Goal: Find specific fact: Find specific fact

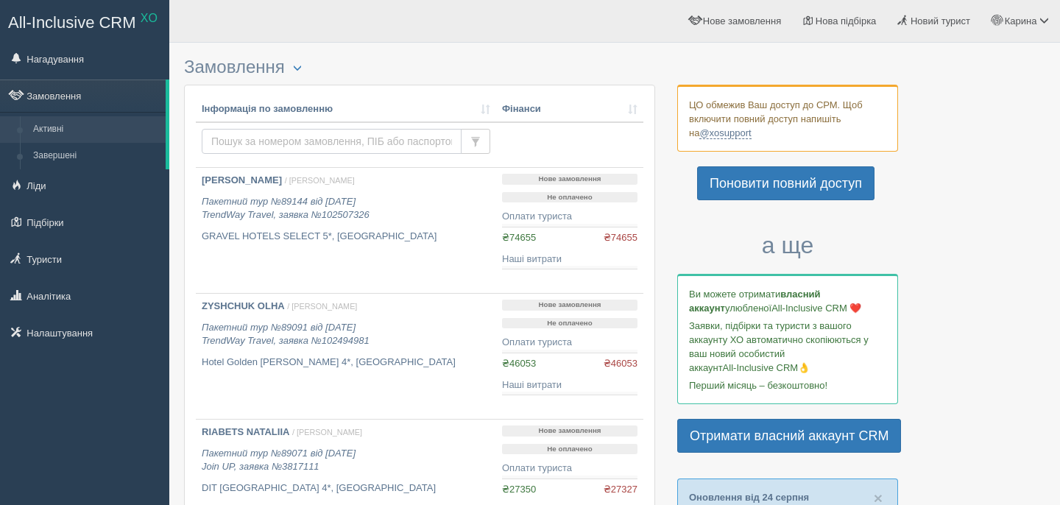
click at [288, 146] on input "text" at bounding box center [332, 141] width 260 height 25
type input "savenok"
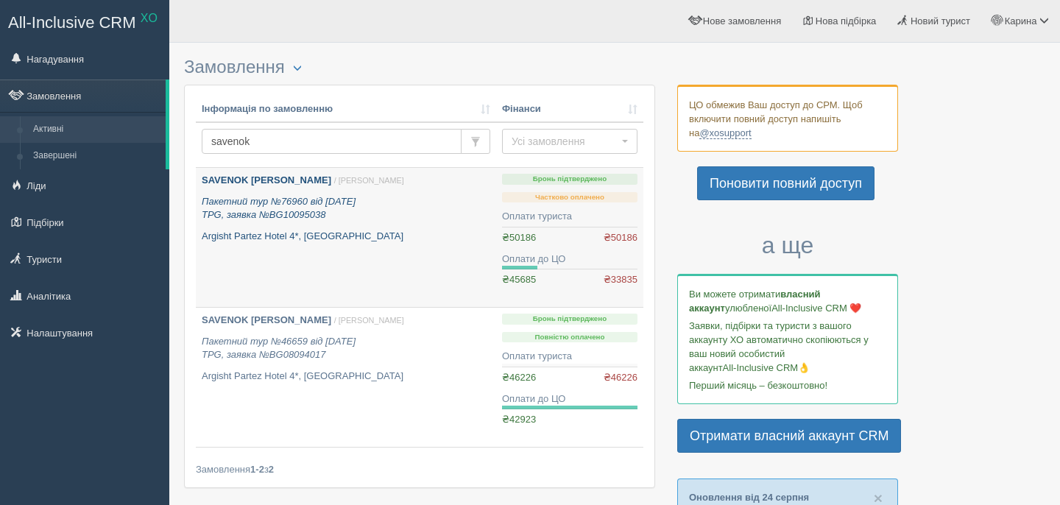
click at [269, 177] on b "[PERSON_NAME]" at bounding box center [267, 180] width 130 height 11
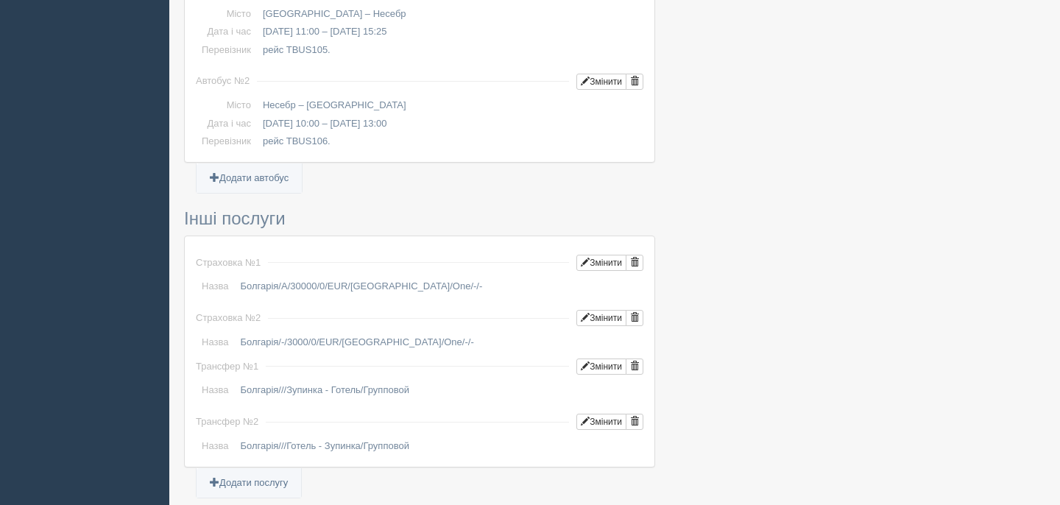
scroll to position [1544, 0]
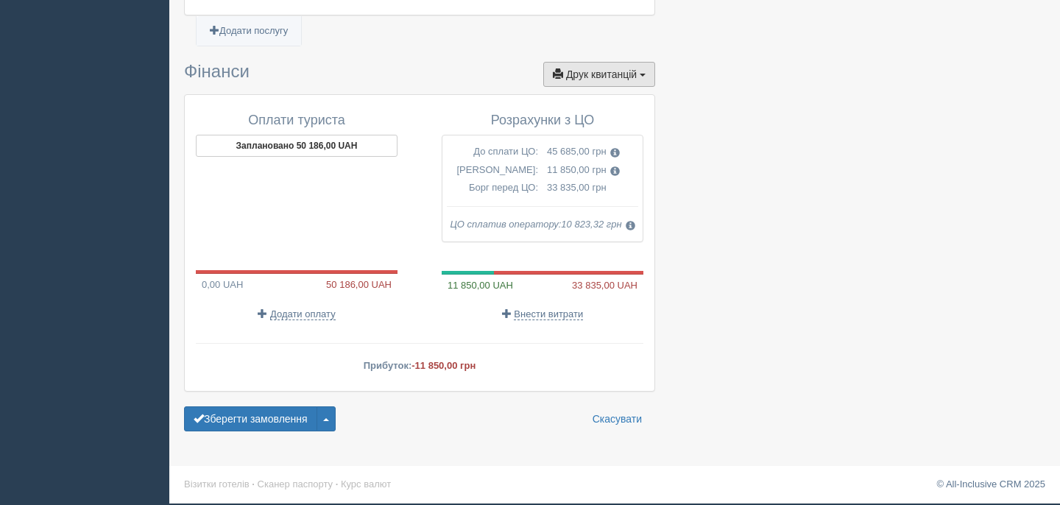
click at [625, 83] on button "Друк квитанцій Друк" at bounding box center [599, 74] width 112 height 25
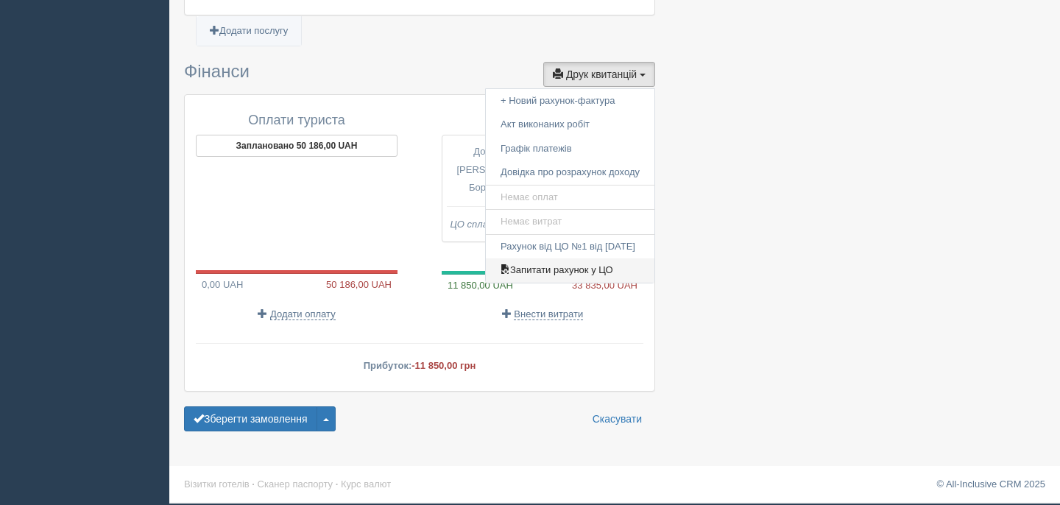
click at [584, 278] on link "Запитати рахунок у ЦО" at bounding box center [570, 270] width 169 height 24
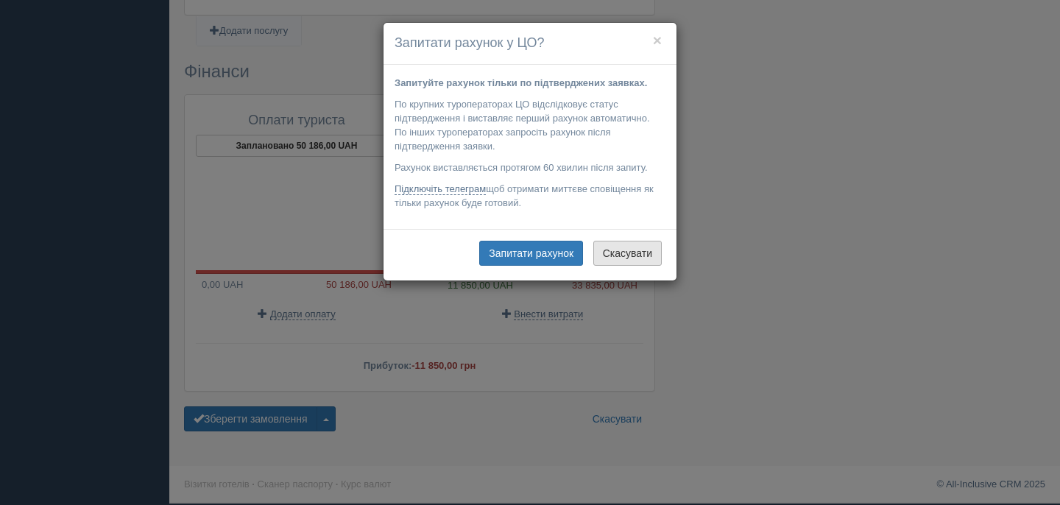
click at [636, 262] on button "Скасувати" at bounding box center [628, 253] width 68 height 25
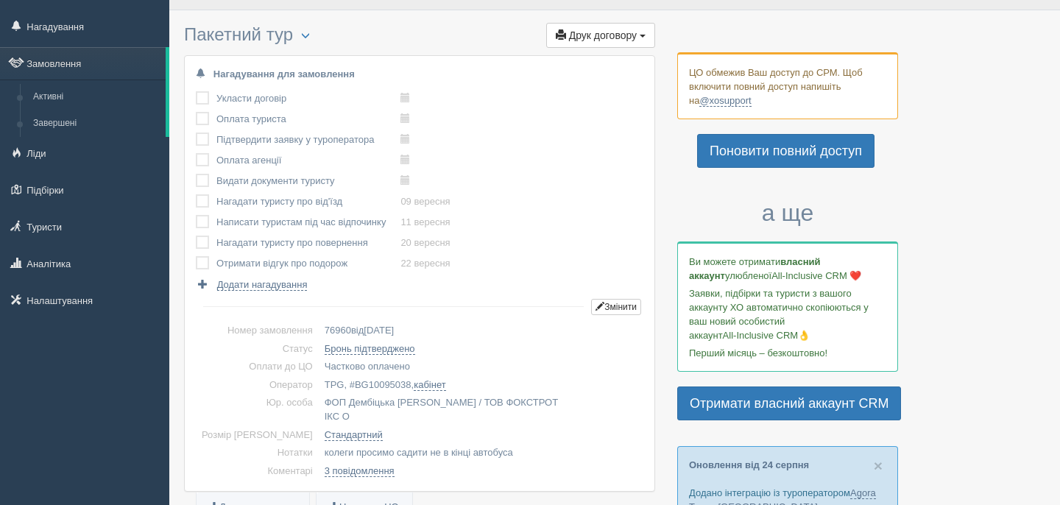
scroll to position [0, 0]
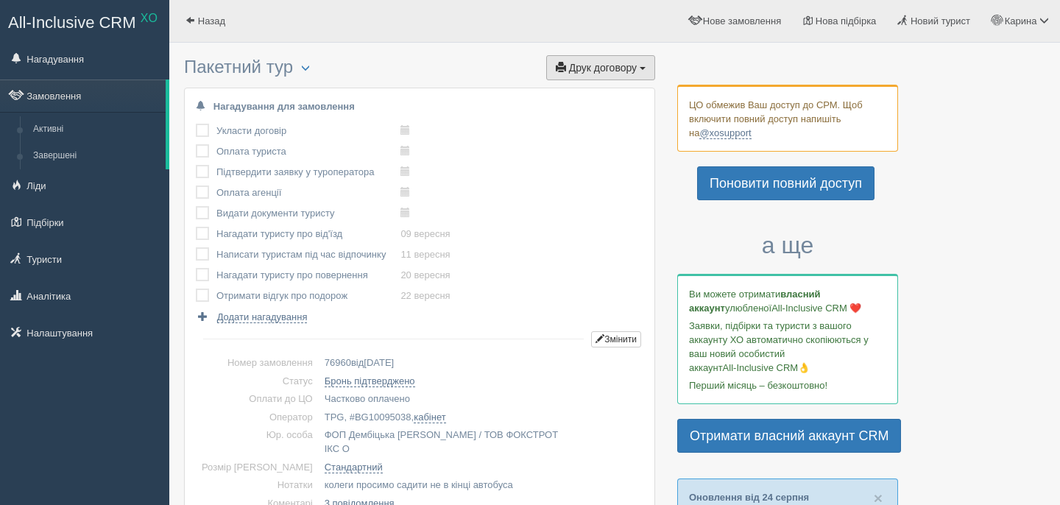
click at [619, 59] on button "Друк договору Друк" at bounding box center [600, 67] width 109 height 25
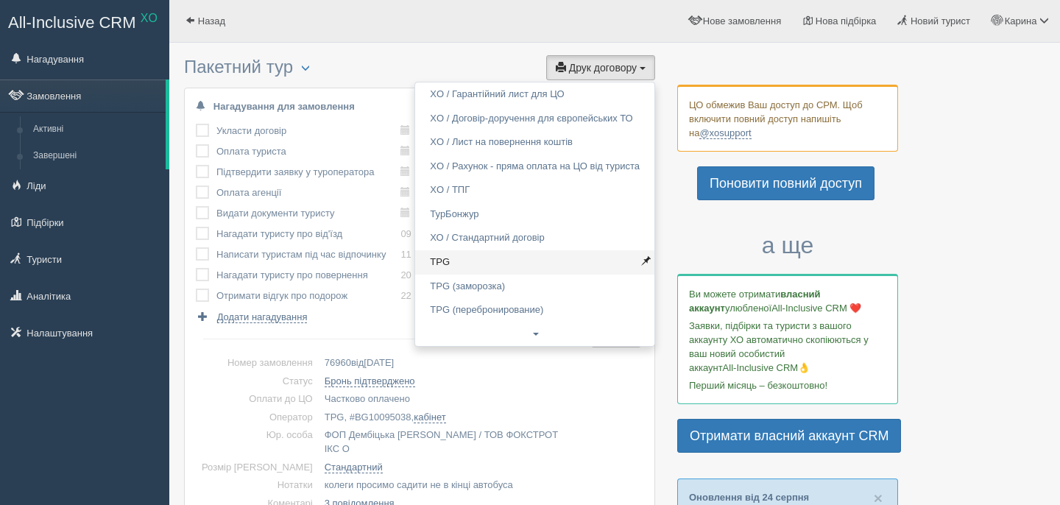
click at [446, 260] on link "TPG" at bounding box center [534, 262] width 239 height 24
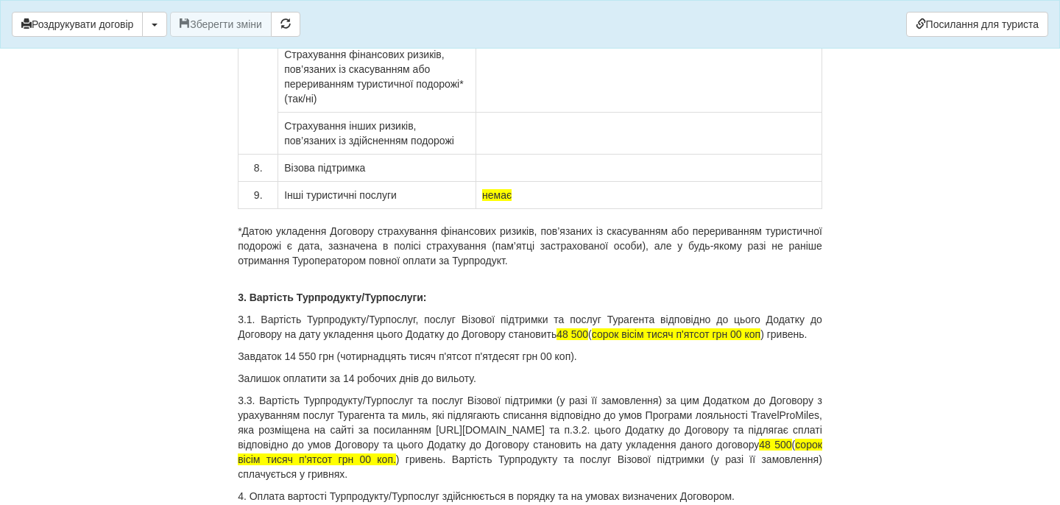
scroll to position [12385, 0]
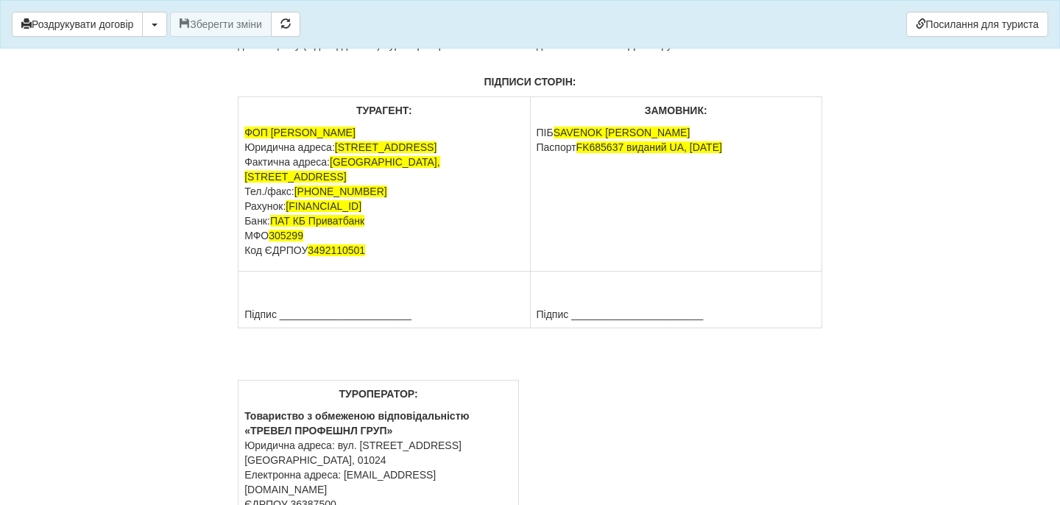
drag, startPoint x: 587, startPoint y: 175, endPoint x: 615, endPoint y: 228, distance: 60.0
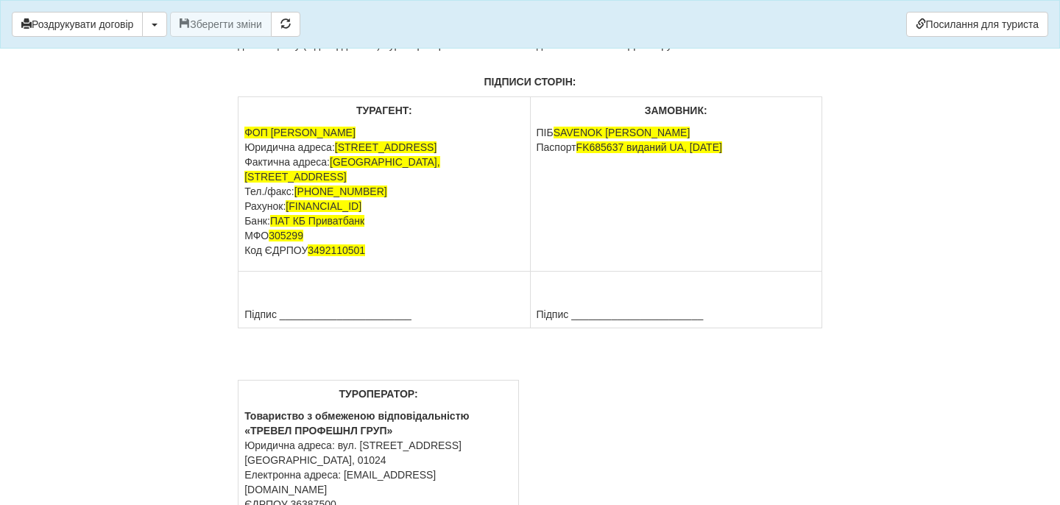
copy div "48 500 ( сорок вісім тисяч п'ятсот грн 00 коп ) гривень. Завдаток 14 550 грн (ч…"
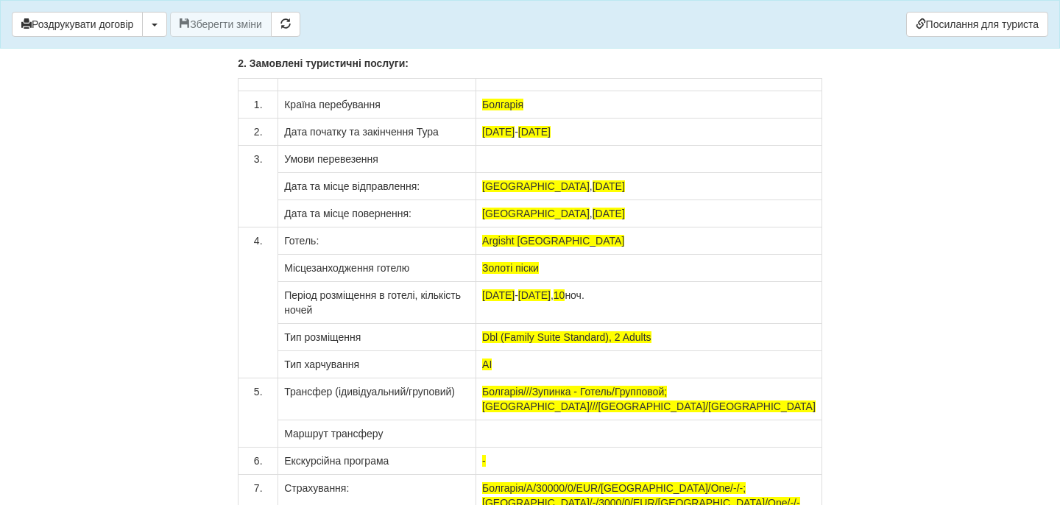
scroll to position [11136, 0]
